Goal: Transaction & Acquisition: Purchase product/service

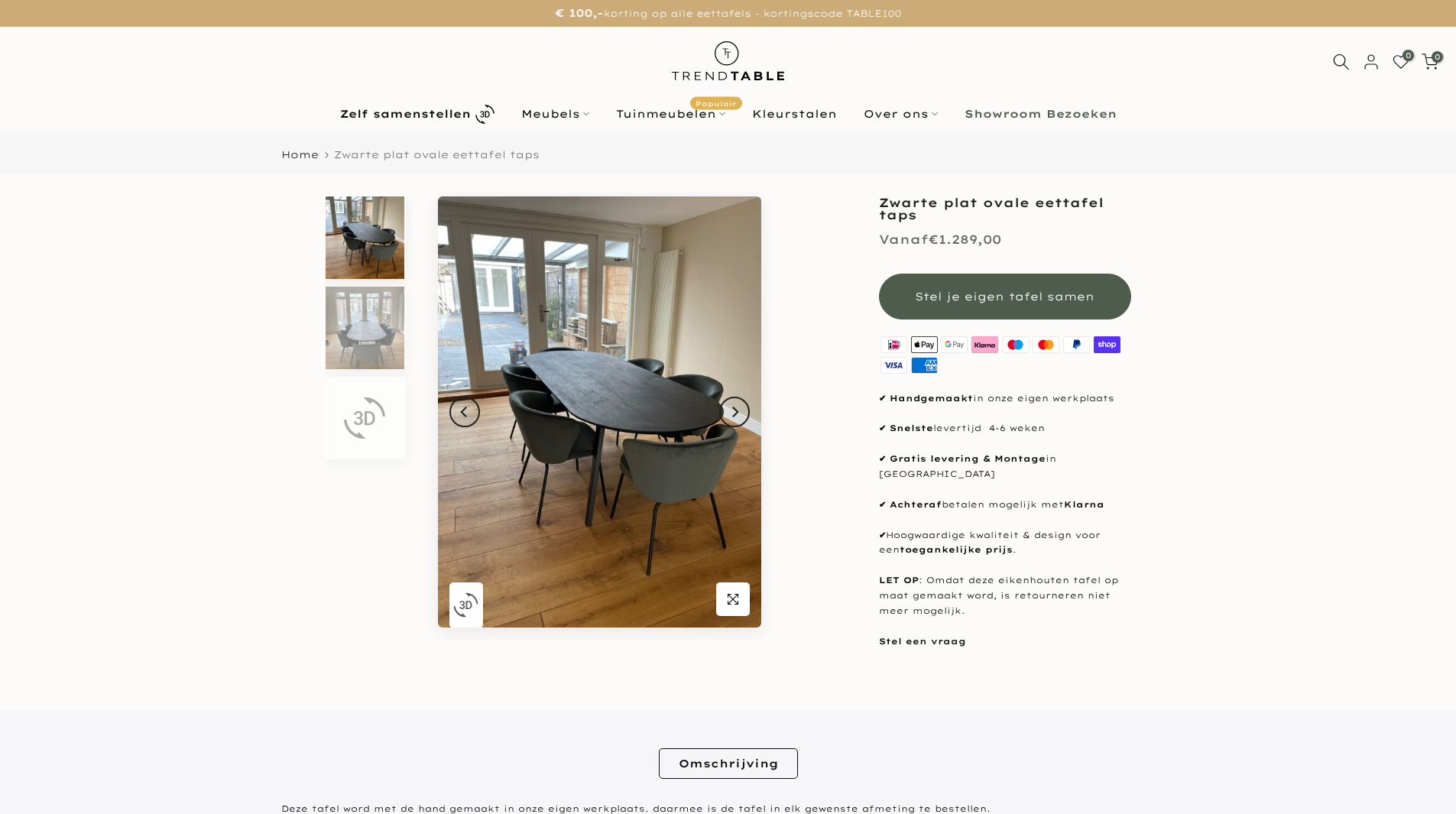
click at [752, 422] on img at bounding box center [599, 412] width 323 height 431
click at [741, 423] on button "Next" at bounding box center [734, 412] width 31 height 31
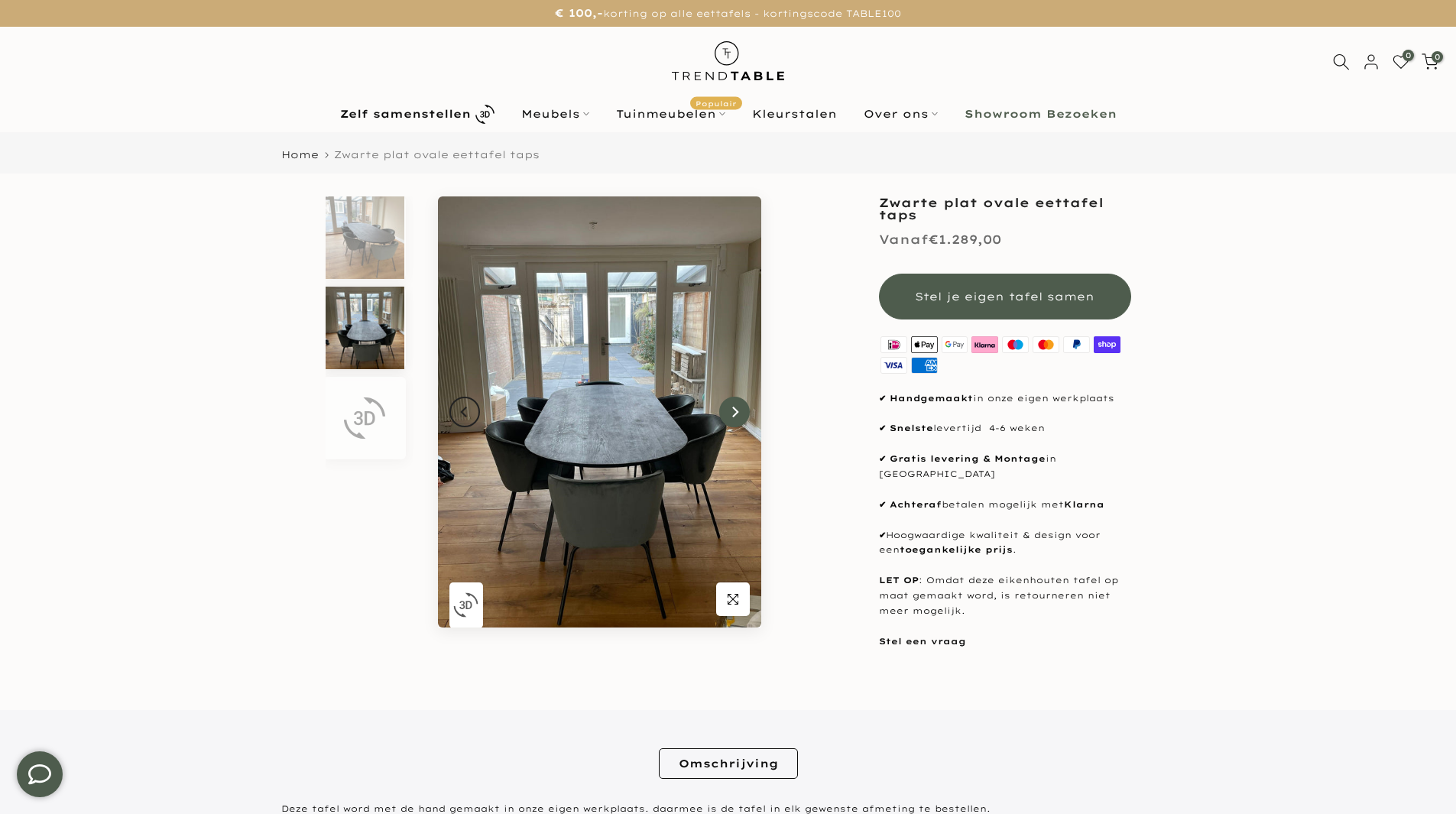
click at [740, 423] on button "Next" at bounding box center [734, 412] width 31 height 31
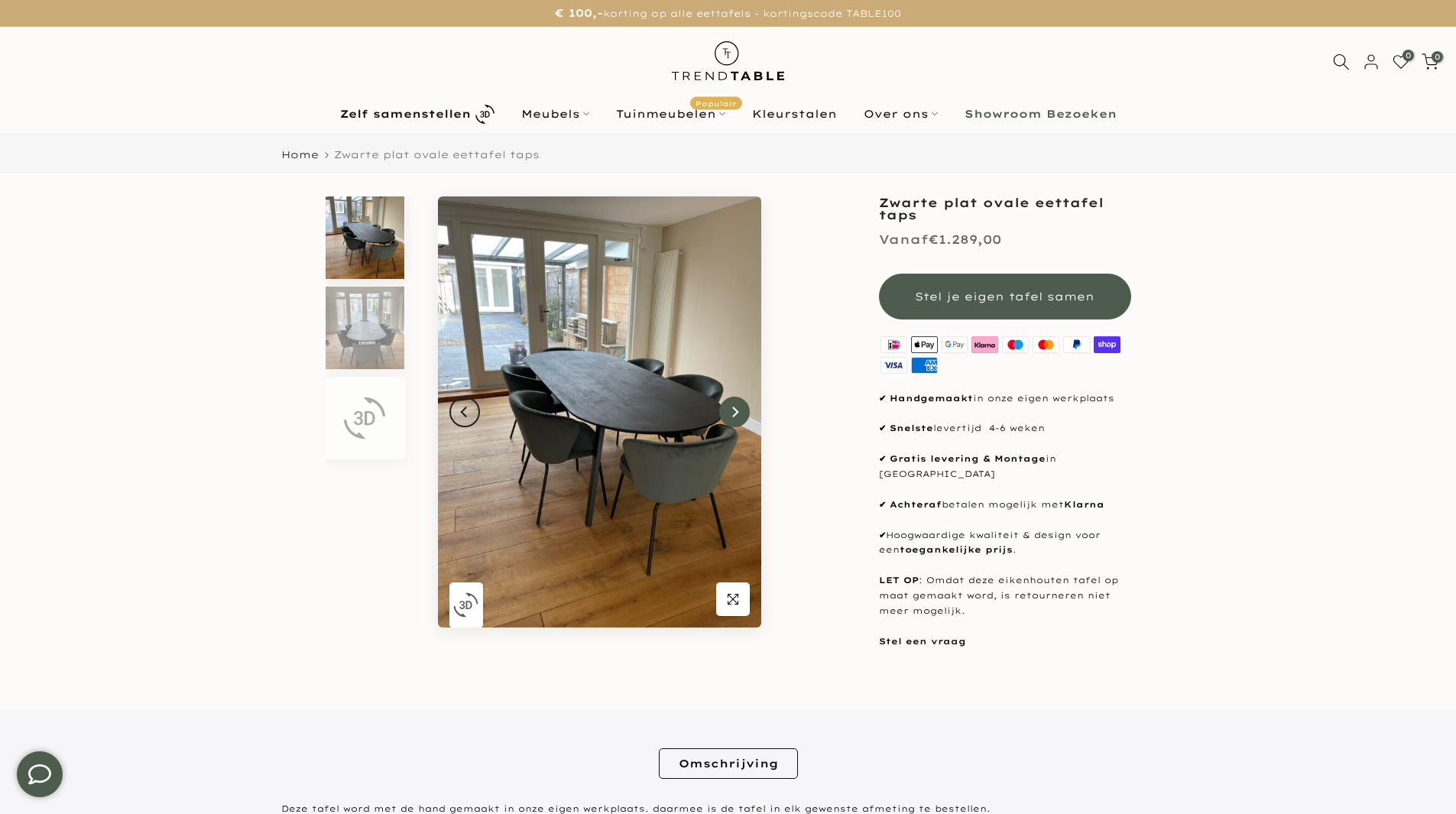
click at [739, 422] on button "Next" at bounding box center [734, 412] width 31 height 31
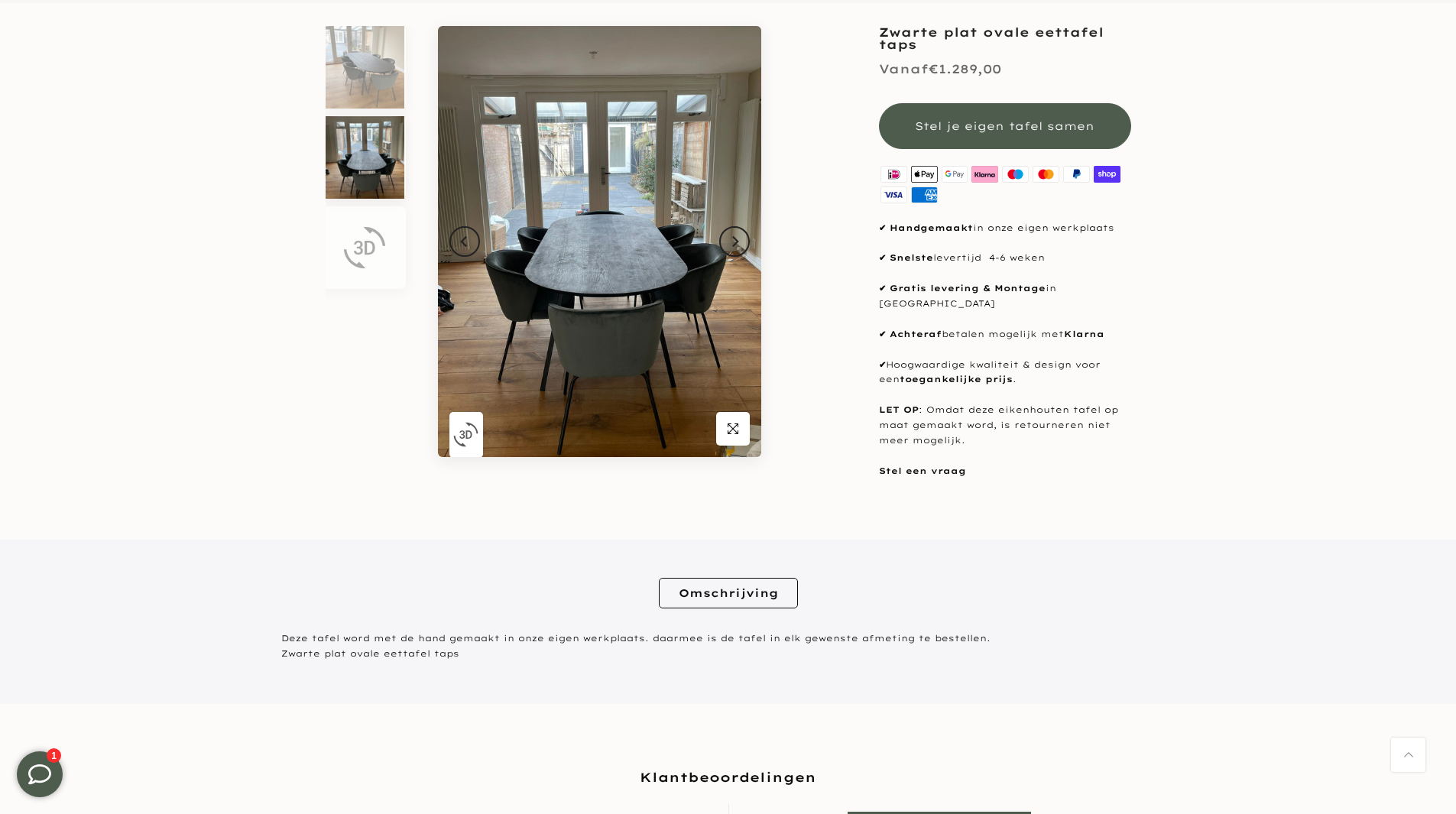
scroll to position [79, 0]
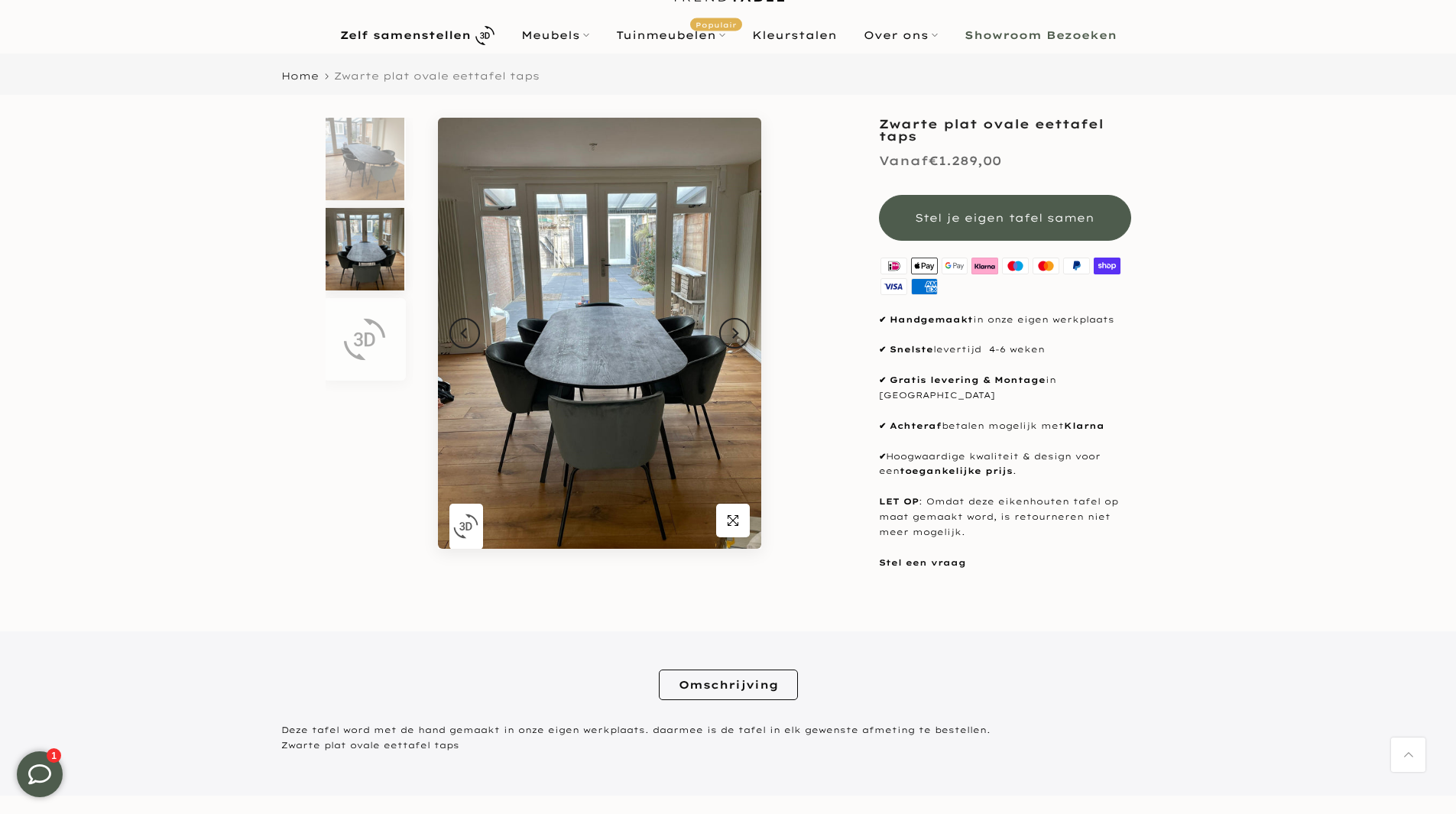
click at [766, 680] on link "Omschrijving" at bounding box center [728, 685] width 139 height 31
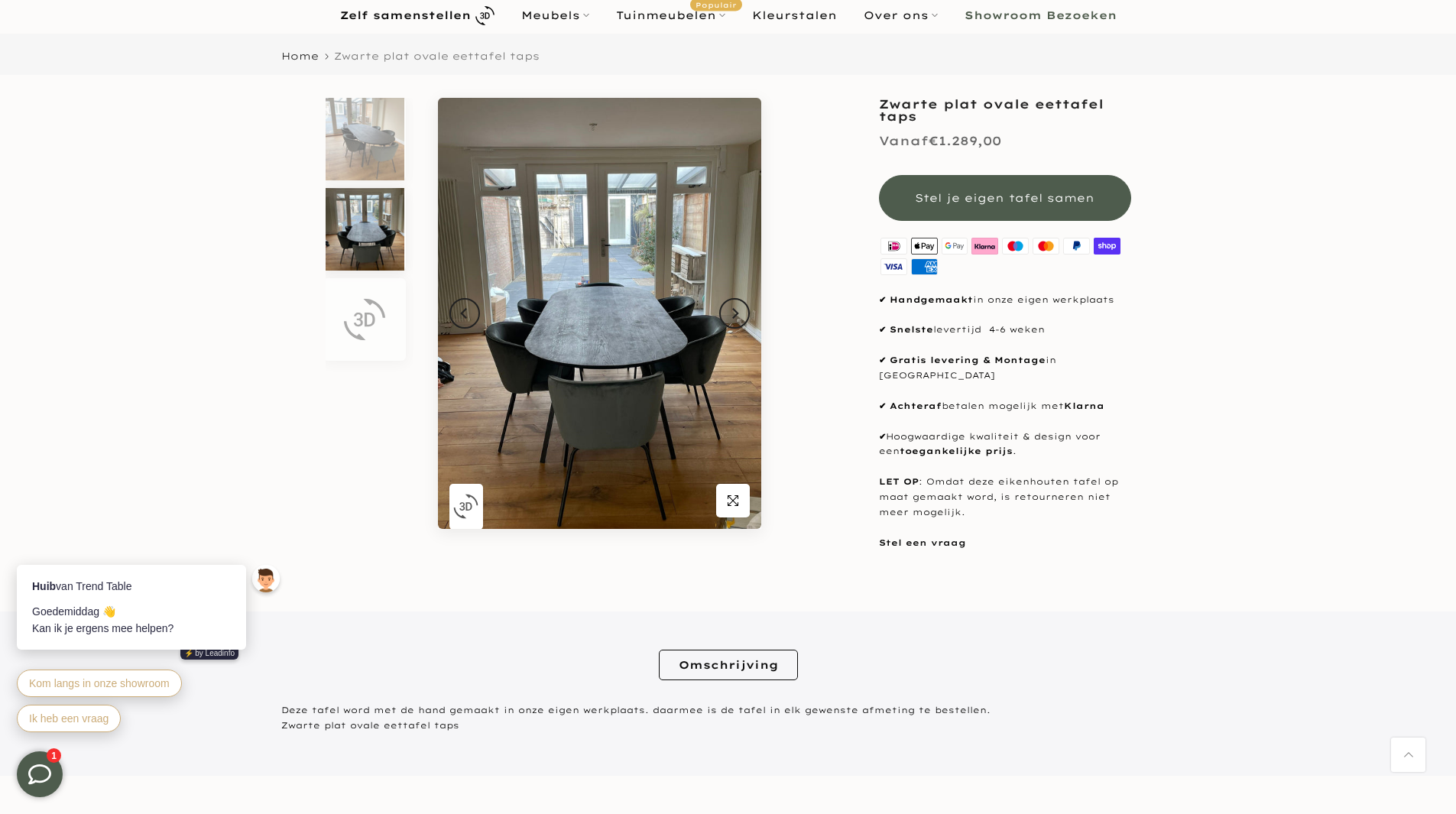
scroll to position [0, 0]
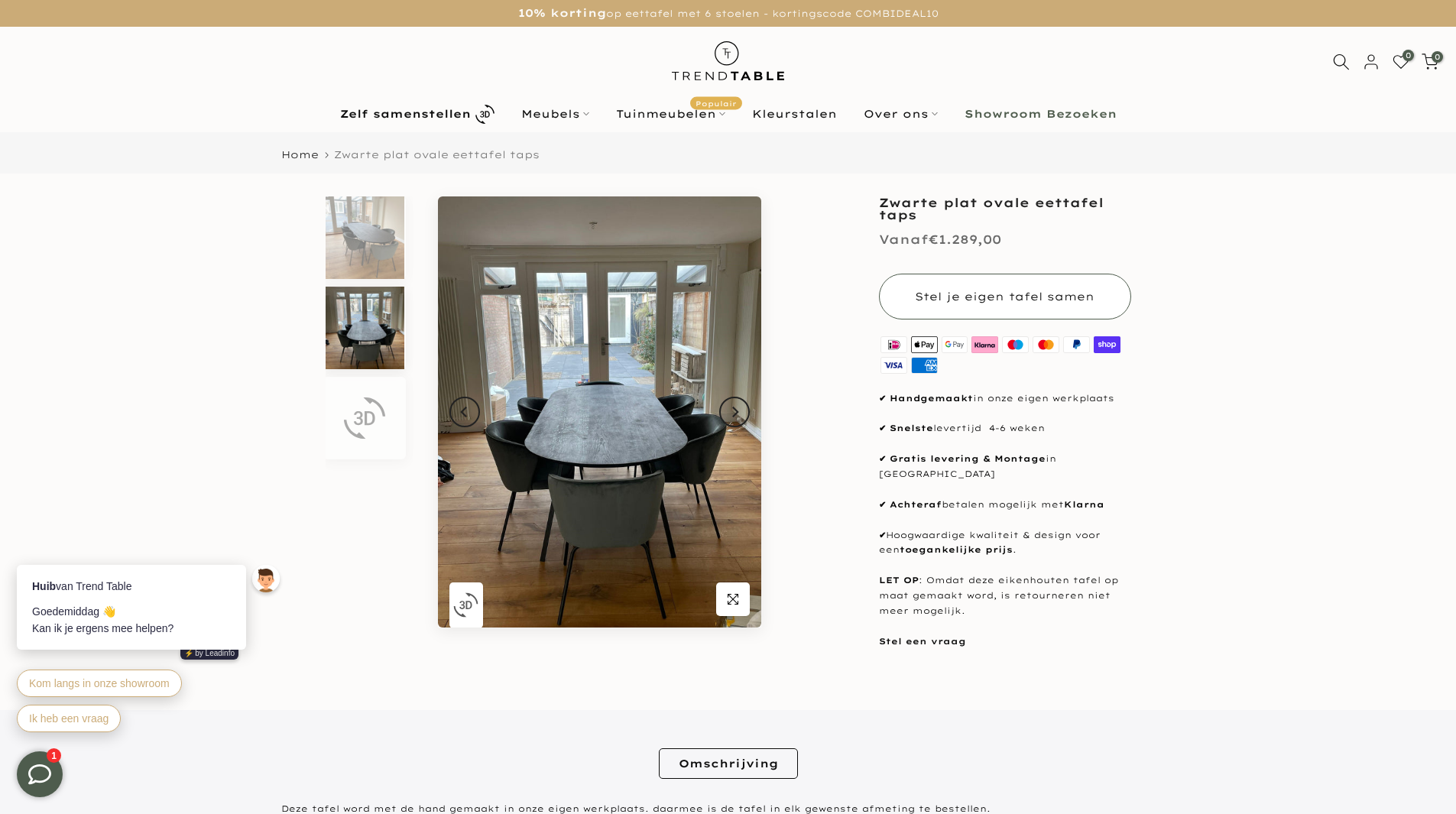
click at [1008, 299] on span "Stel je eigen tafel samen" at bounding box center [1005, 297] width 180 height 14
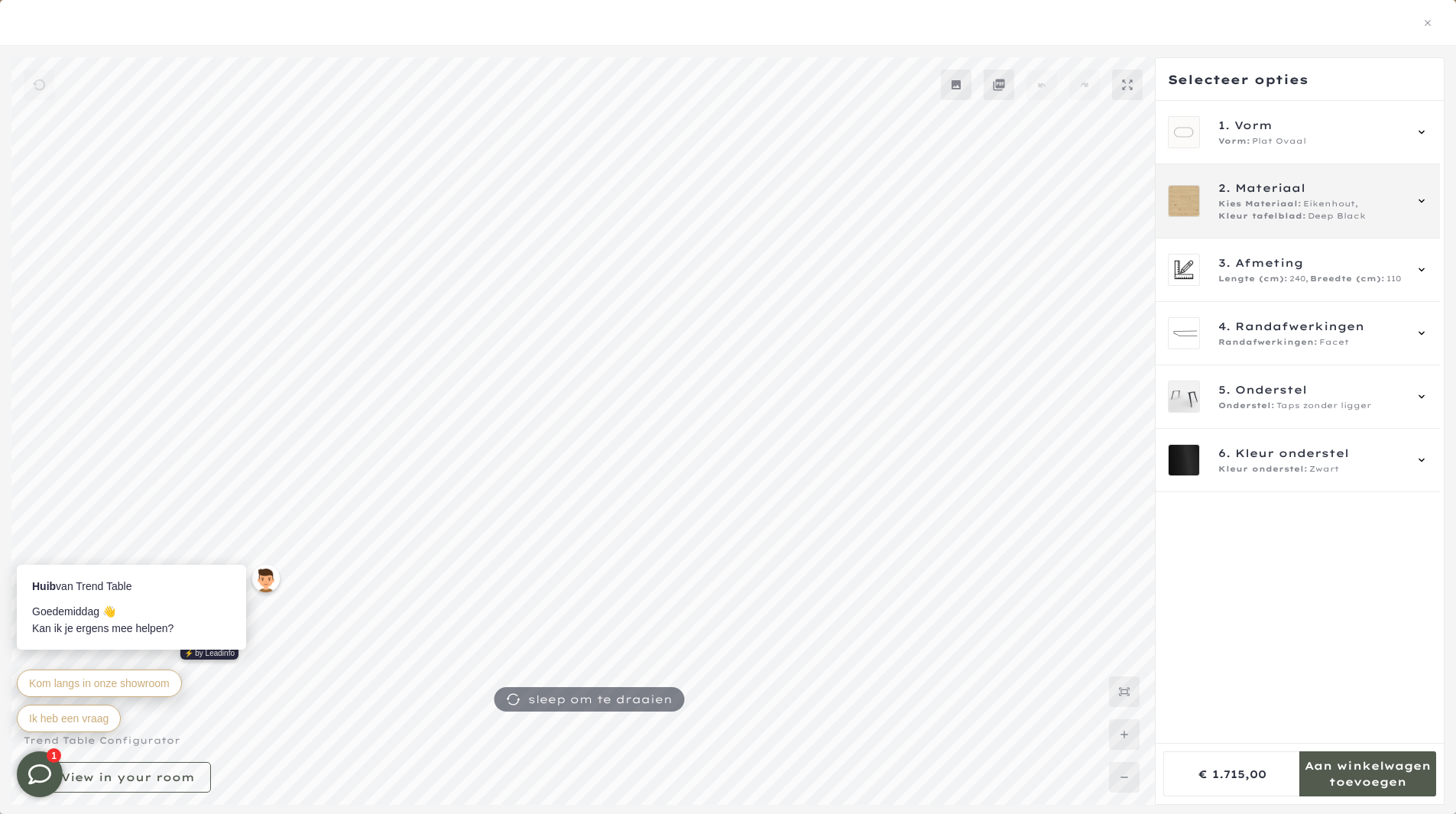
click at [1281, 222] on div "2. Materiaal Kies Materiaal: Eikenhout, Kleur tafelblad: Deep Black" at bounding box center [1298, 201] width 285 height 74
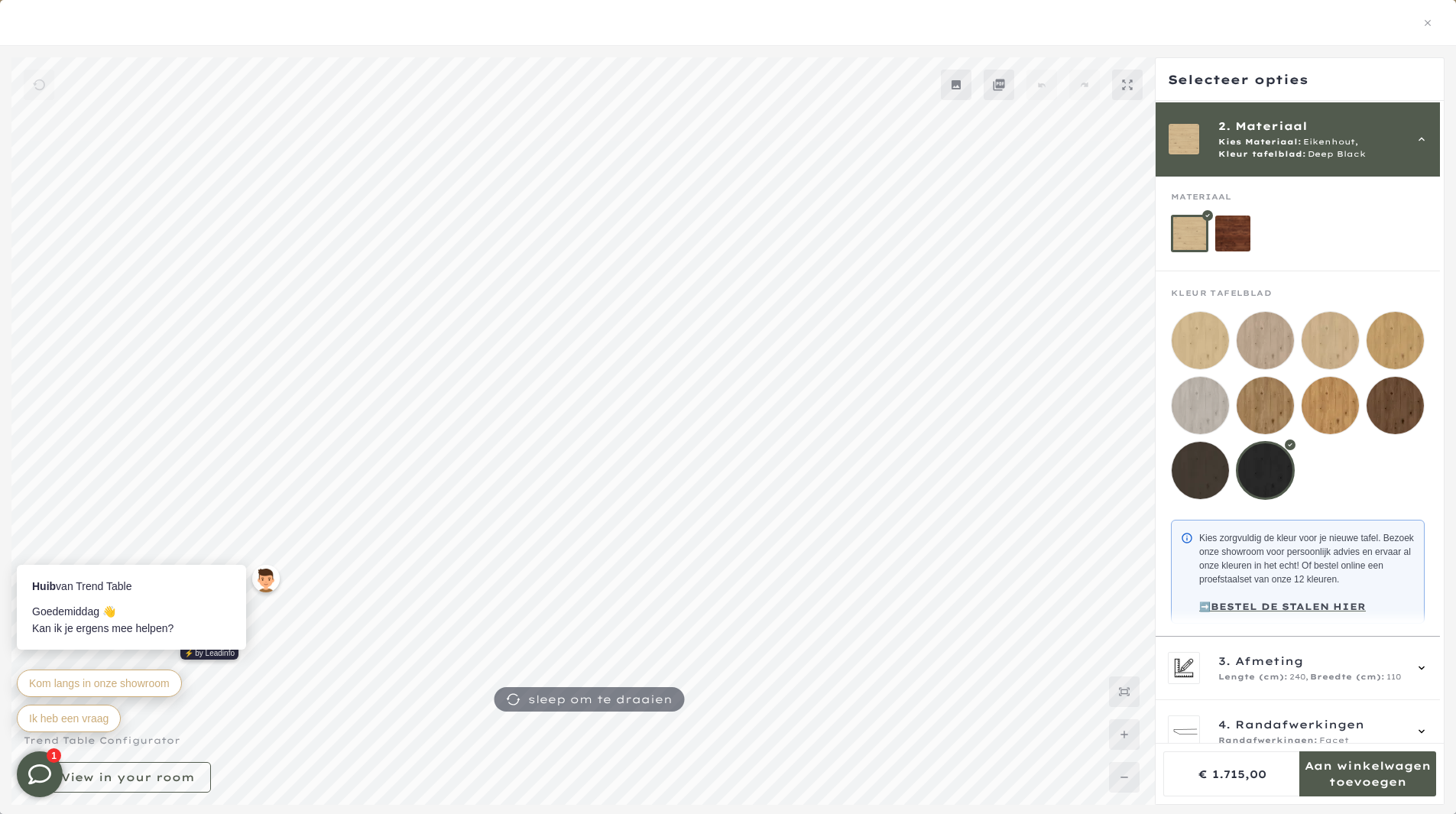
click at [1274, 181] on mmq-components-mapper at bounding box center [1298, 224] width 285 height 95
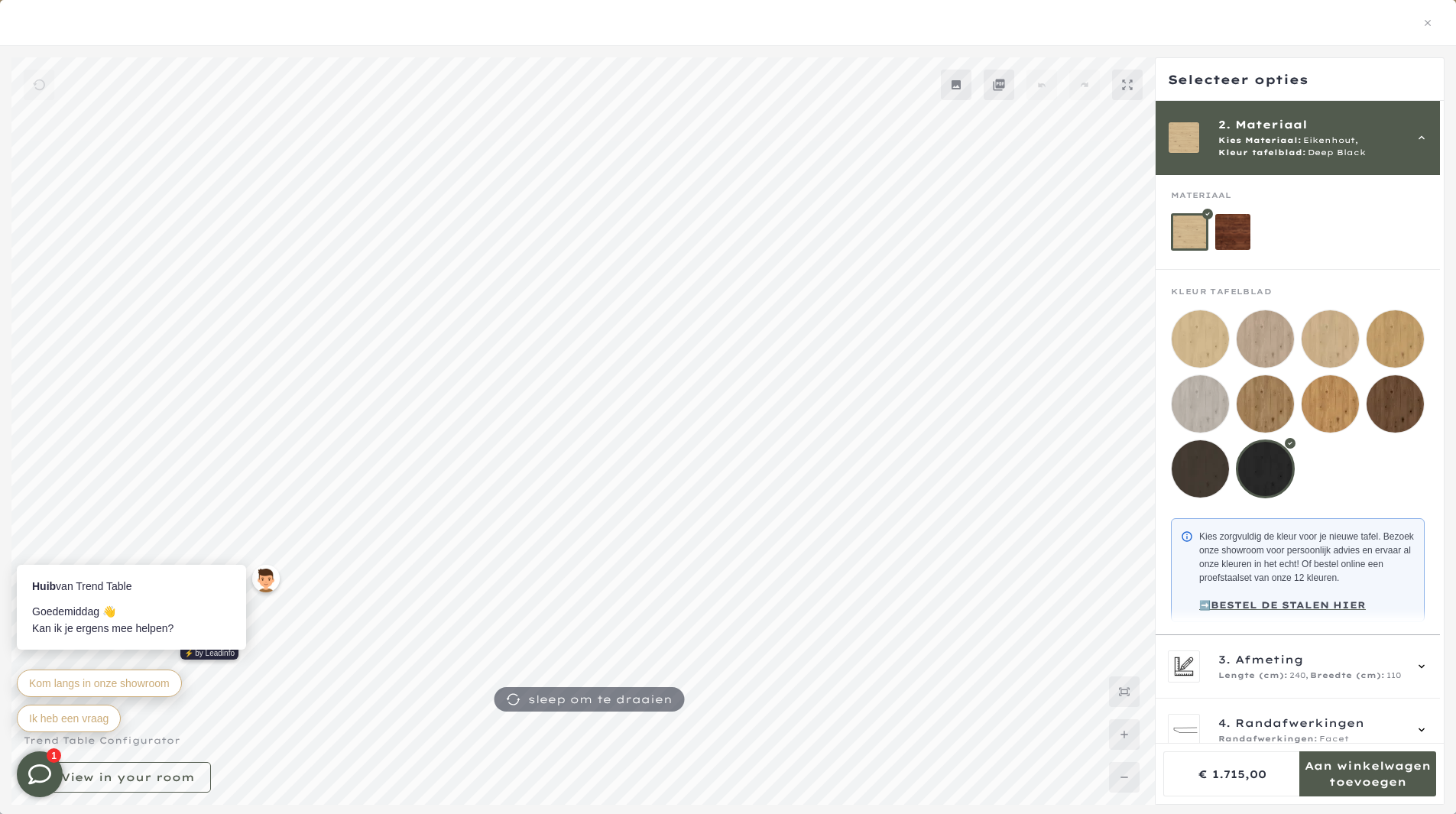
click at [1309, 149] on span "Deep Black" at bounding box center [1337, 153] width 58 height 12
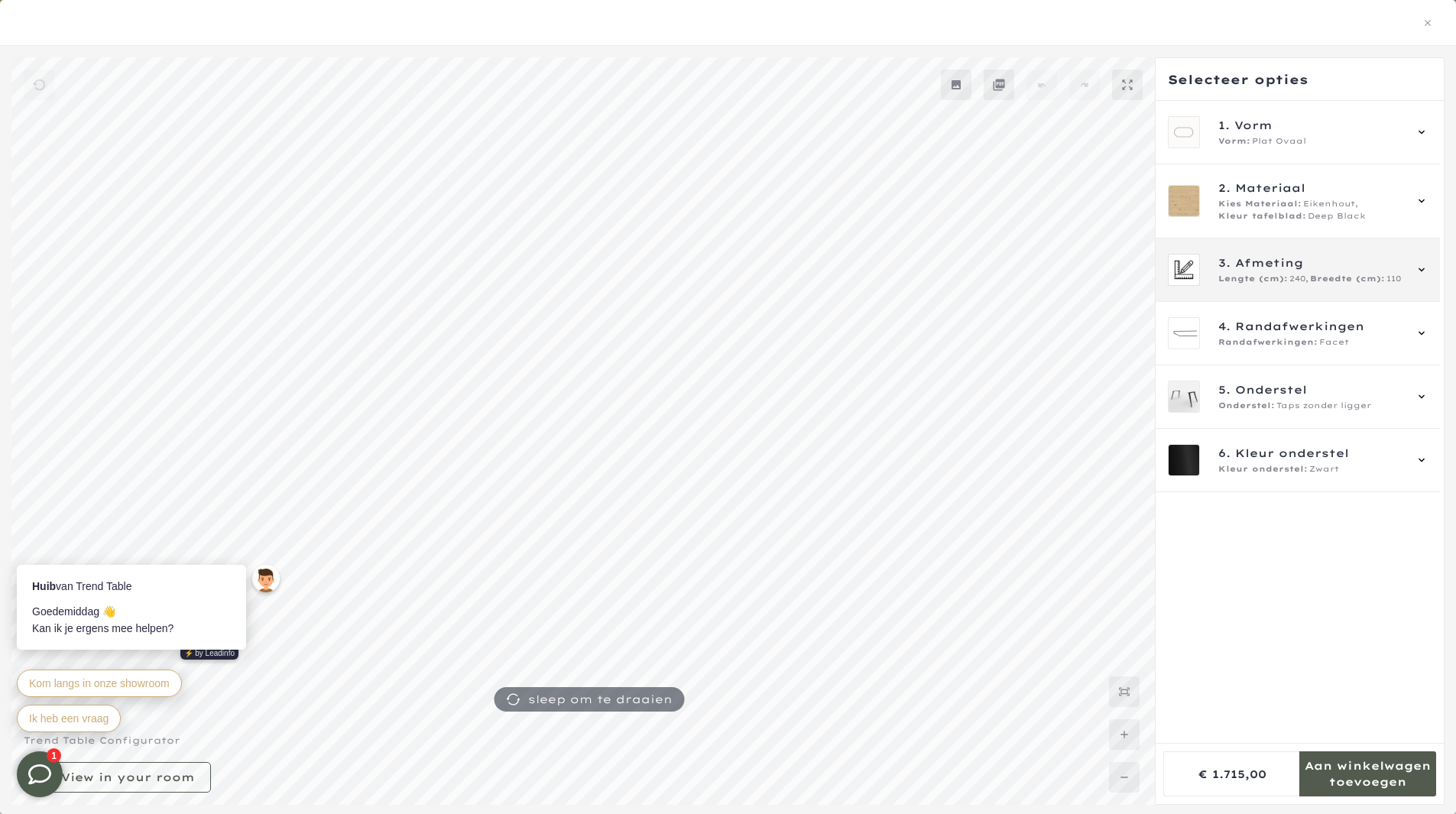
click at [1341, 292] on div "3. Afmeting Lengte (cm): 240, Breedte (cm): 110" at bounding box center [1298, 270] width 285 height 63
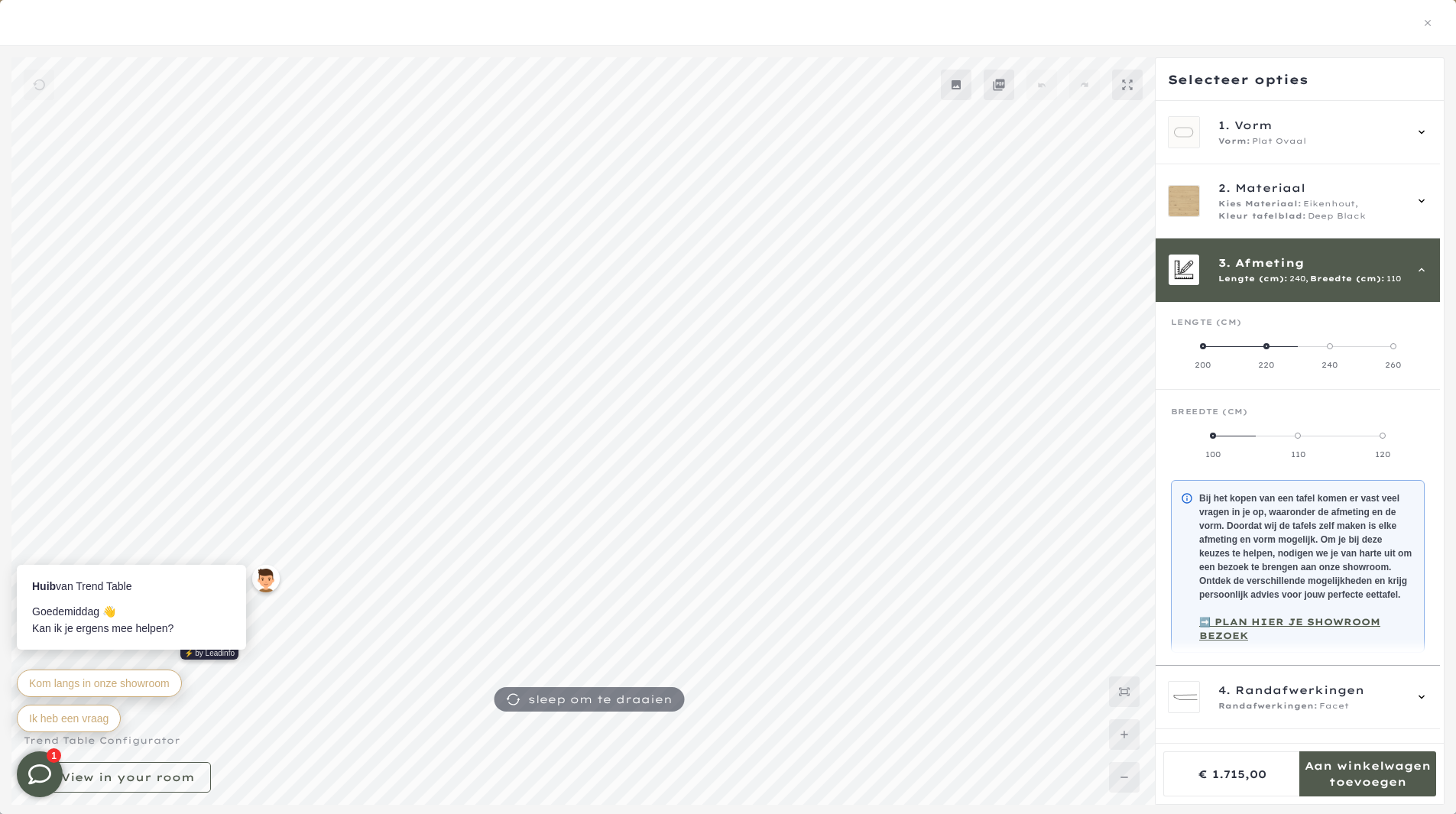
scroll to position [126, 0]
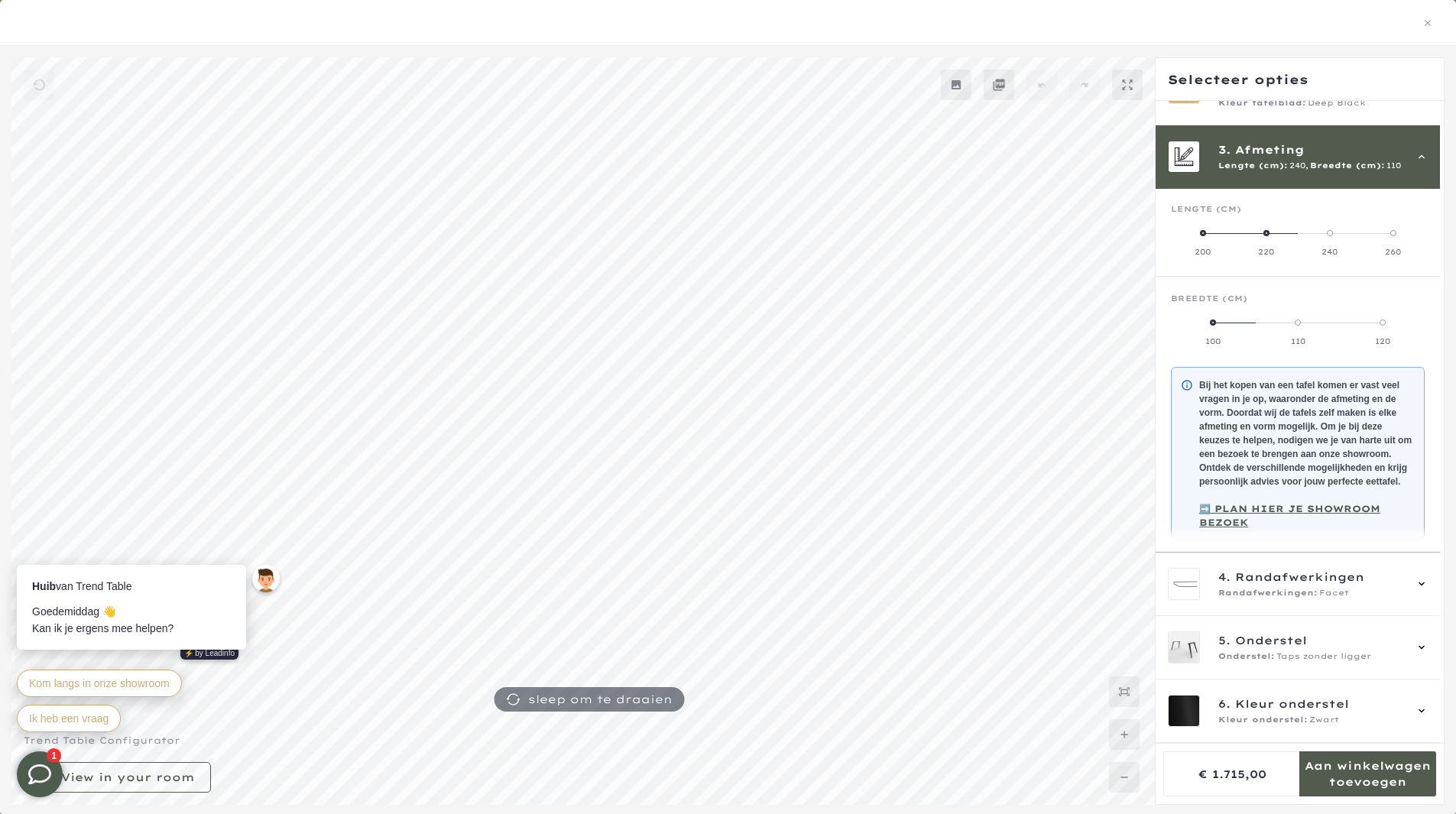
click at [1279, 227] on label "220" at bounding box center [1266, 243] width 63 height 31
click at [1340, 228] on label "240" at bounding box center [1329, 243] width 63 height 31
